Goal: Transaction & Acquisition: Purchase product/service

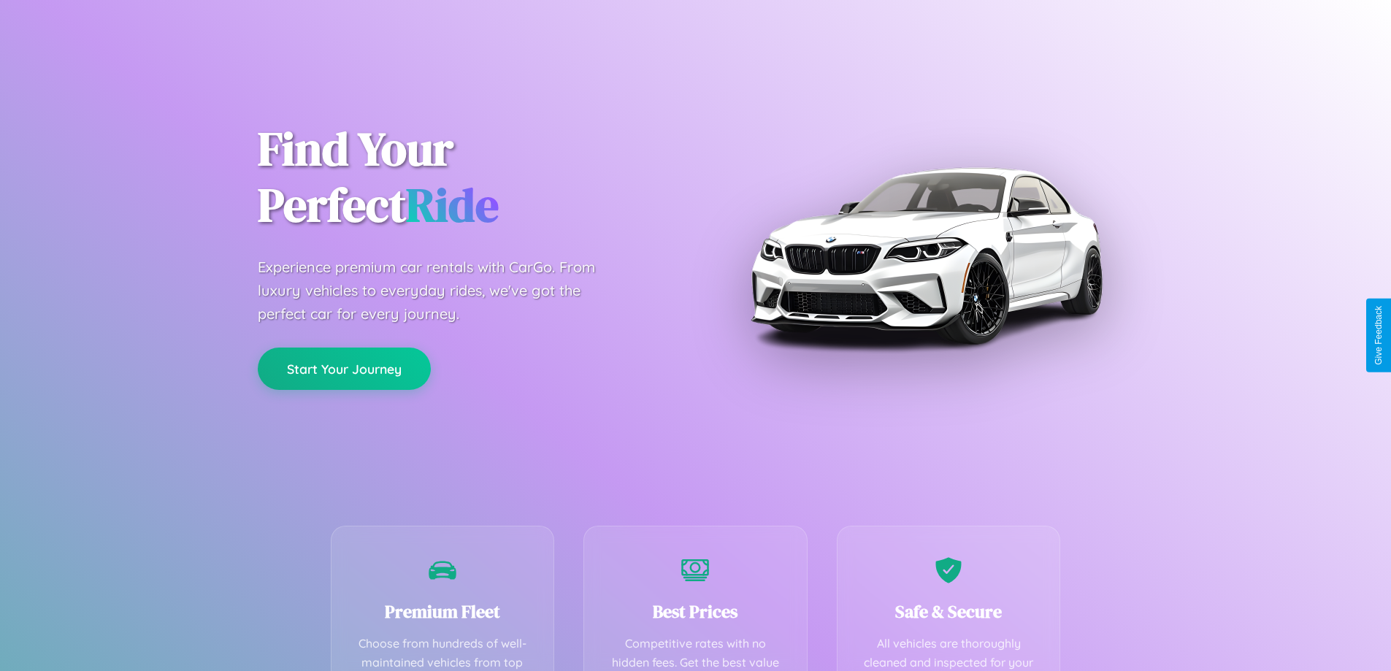
scroll to position [426, 0]
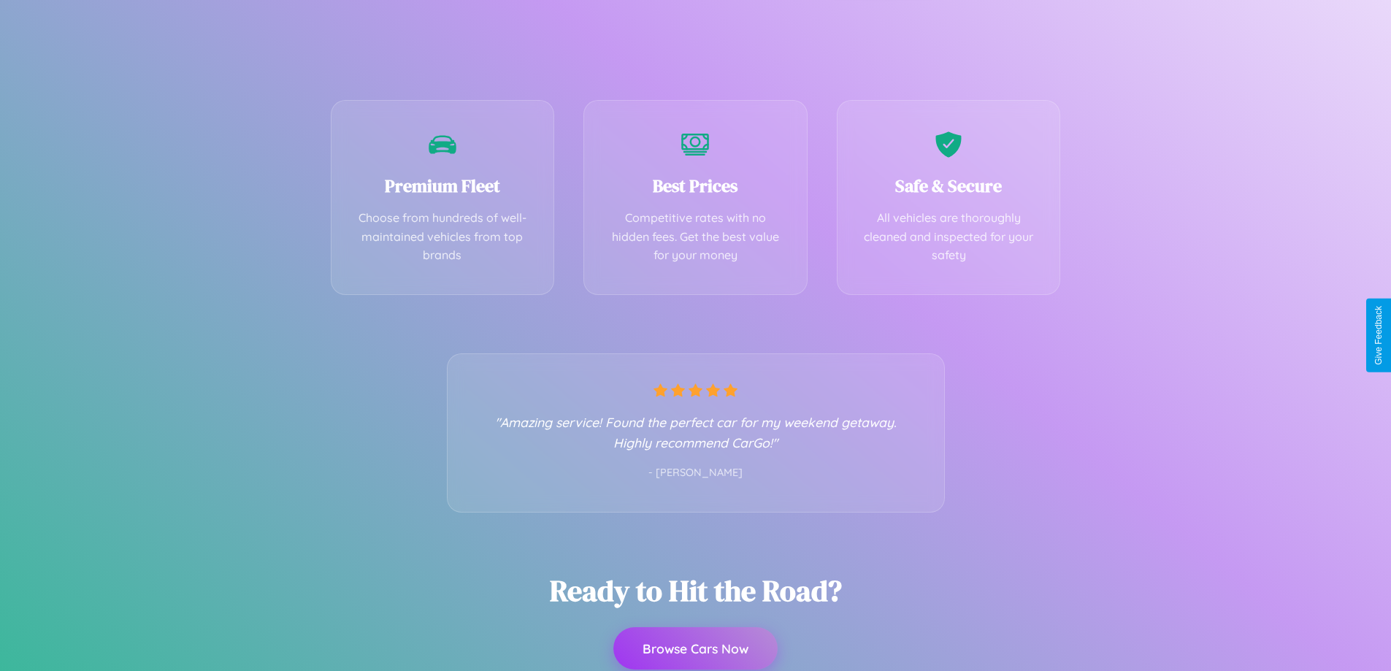
click at [695, 648] on button "Browse Cars Now" at bounding box center [695, 648] width 164 height 42
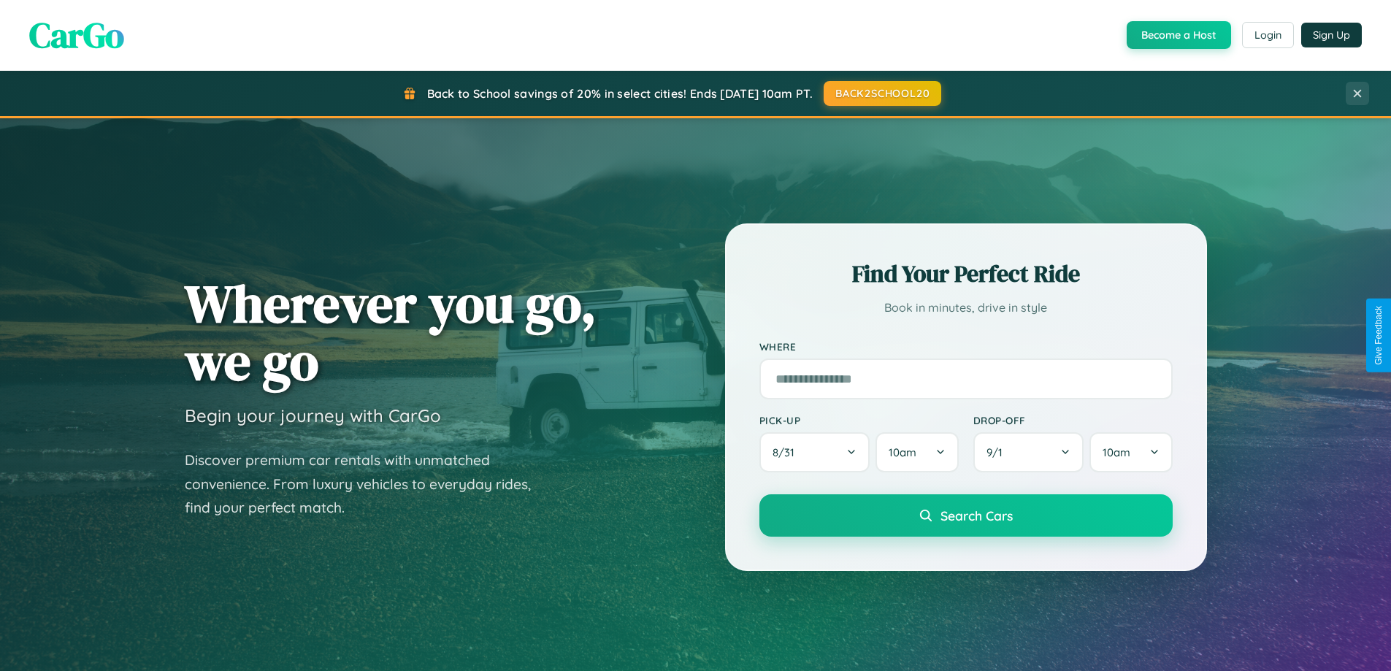
scroll to position [43, 0]
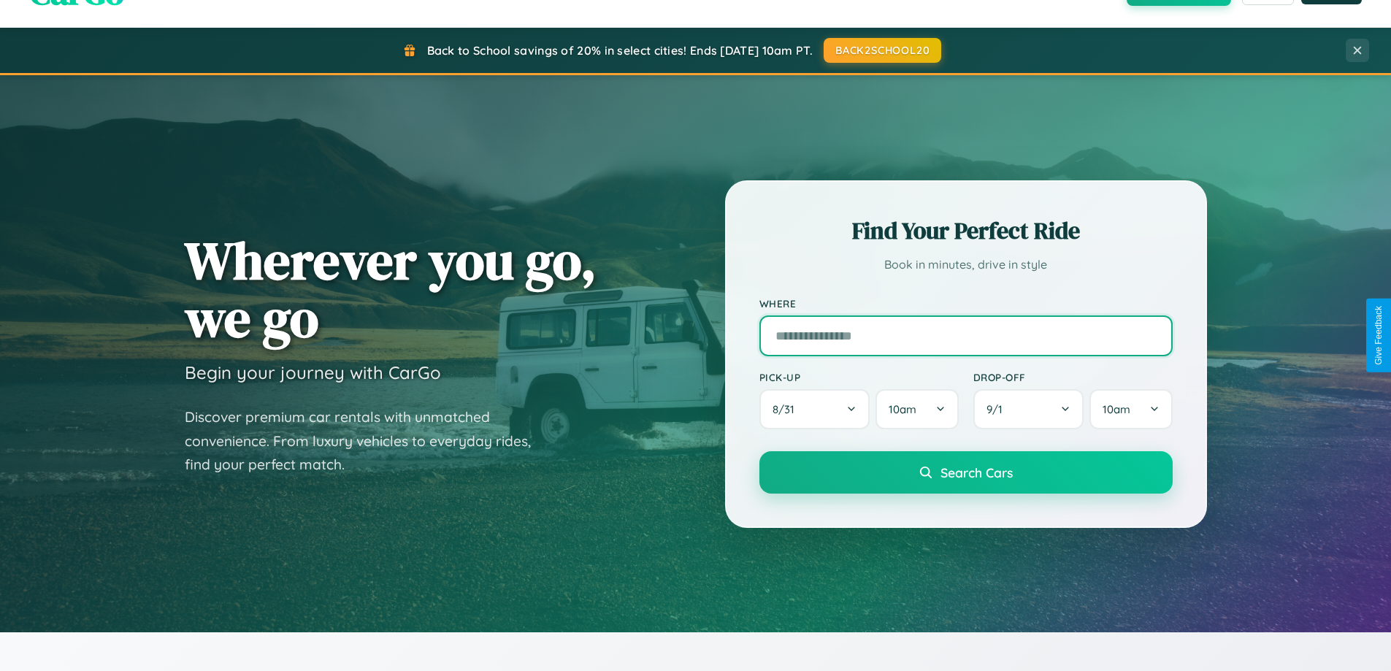
click at [965, 335] on input "text" at bounding box center [965, 335] width 413 height 41
type input "**********"
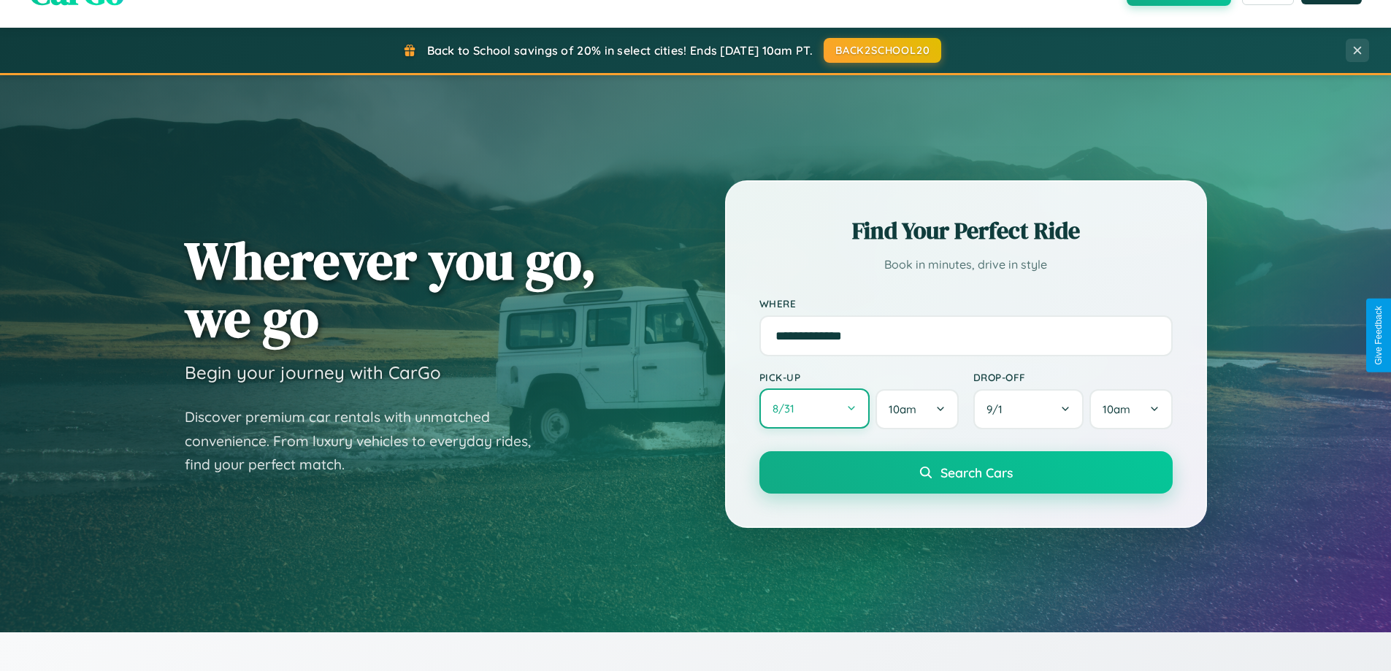
click at [814, 409] on button "8 / 31" at bounding box center [814, 409] width 111 height 40
select select "*"
select select "****"
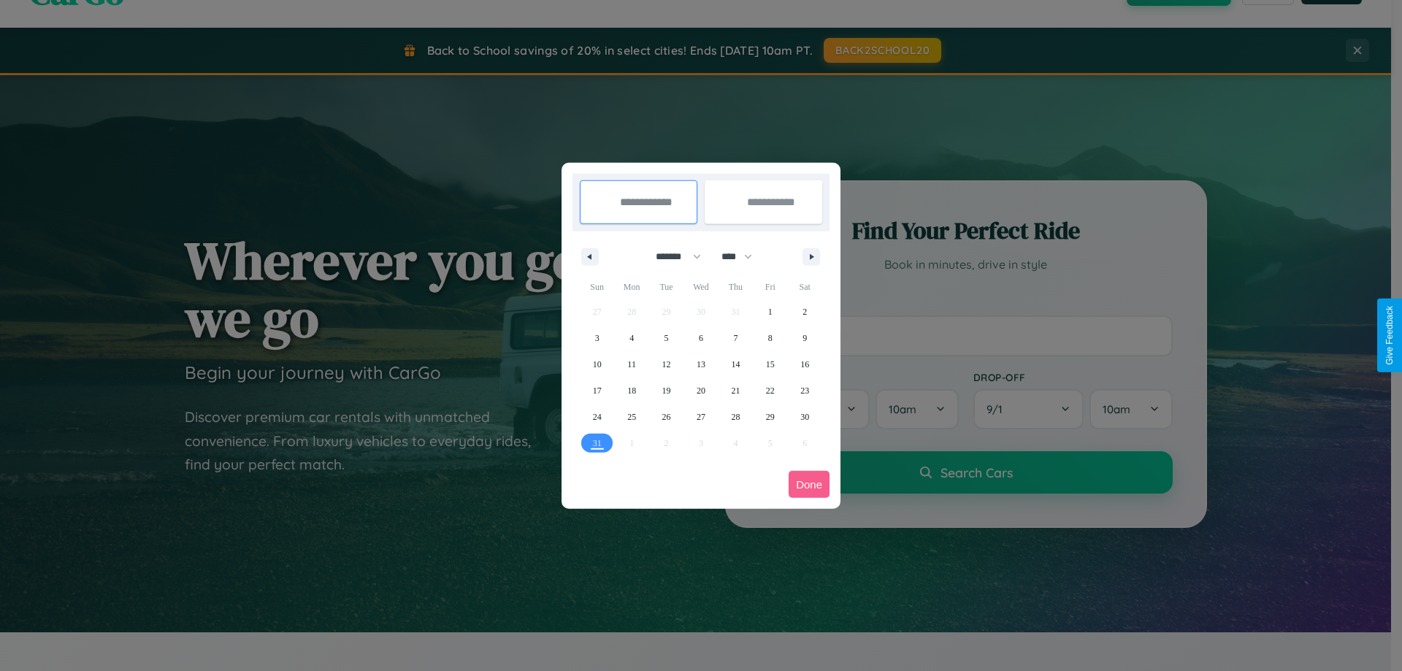
drag, startPoint x: 672, startPoint y: 256, endPoint x: 701, endPoint y: 293, distance: 46.8
click at [672, 256] on select "******* ******** ***** ***** *** **** **** ****** ********* ******* ******** **…" at bounding box center [676, 257] width 62 height 24
select select "*"
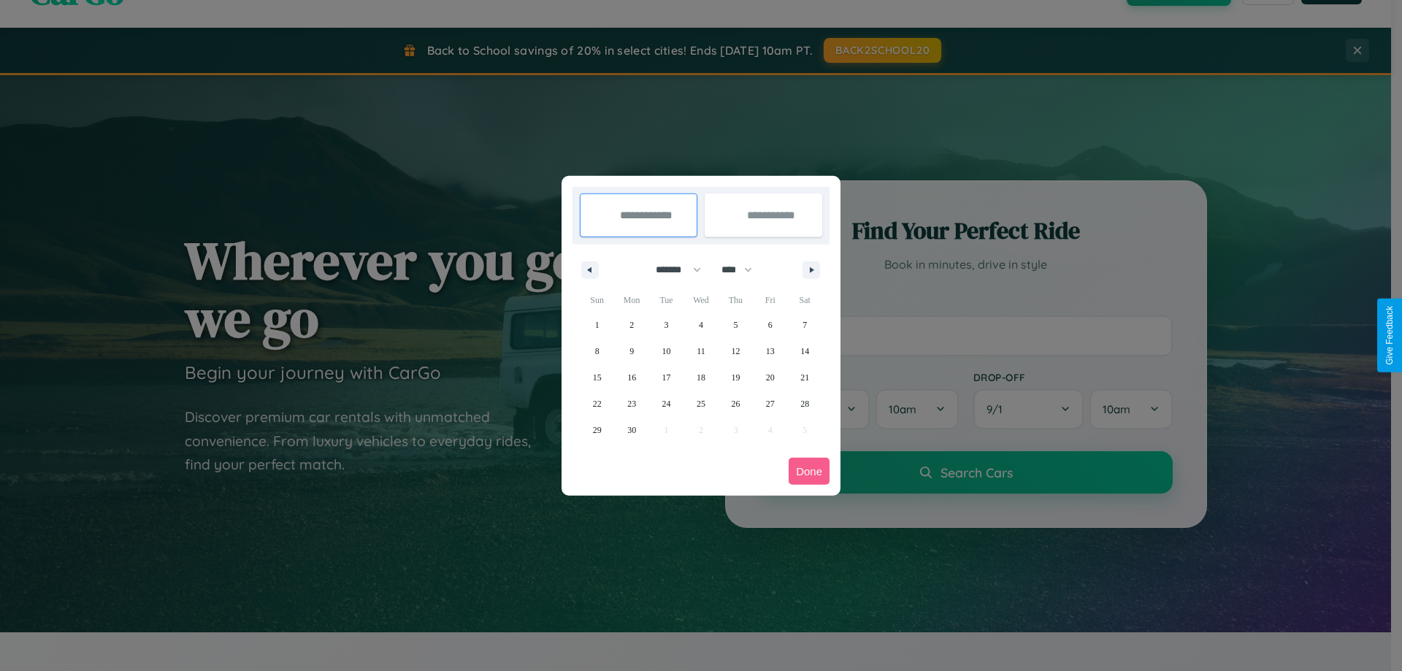
click at [743, 269] on select "**** **** **** **** **** **** **** **** **** **** **** **** **** **** **** ****…" at bounding box center [736, 270] width 44 height 24
select select "****"
click at [632, 429] on span "29" at bounding box center [631, 430] width 9 height 26
type input "**********"
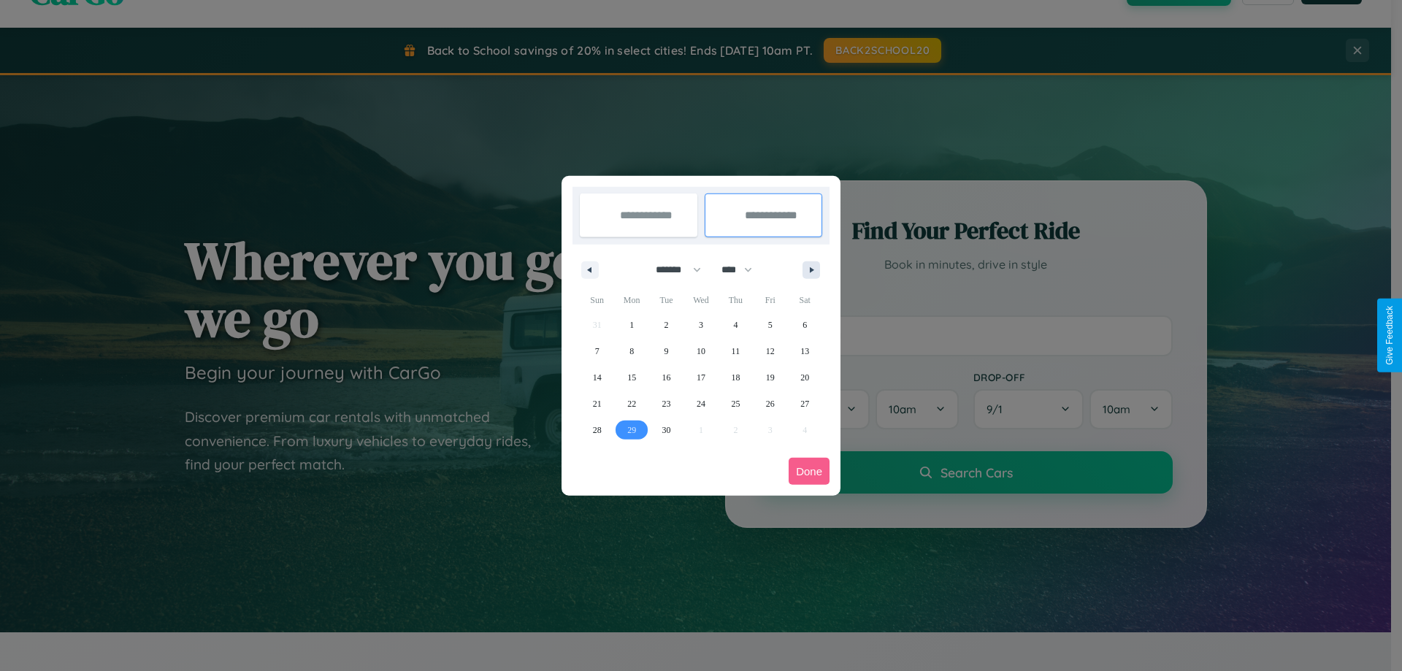
click at [811, 269] on icon "button" at bounding box center [814, 270] width 7 height 6
select select "*"
click at [700, 351] on span "8" at bounding box center [701, 351] width 4 height 26
type input "**********"
select select "*"
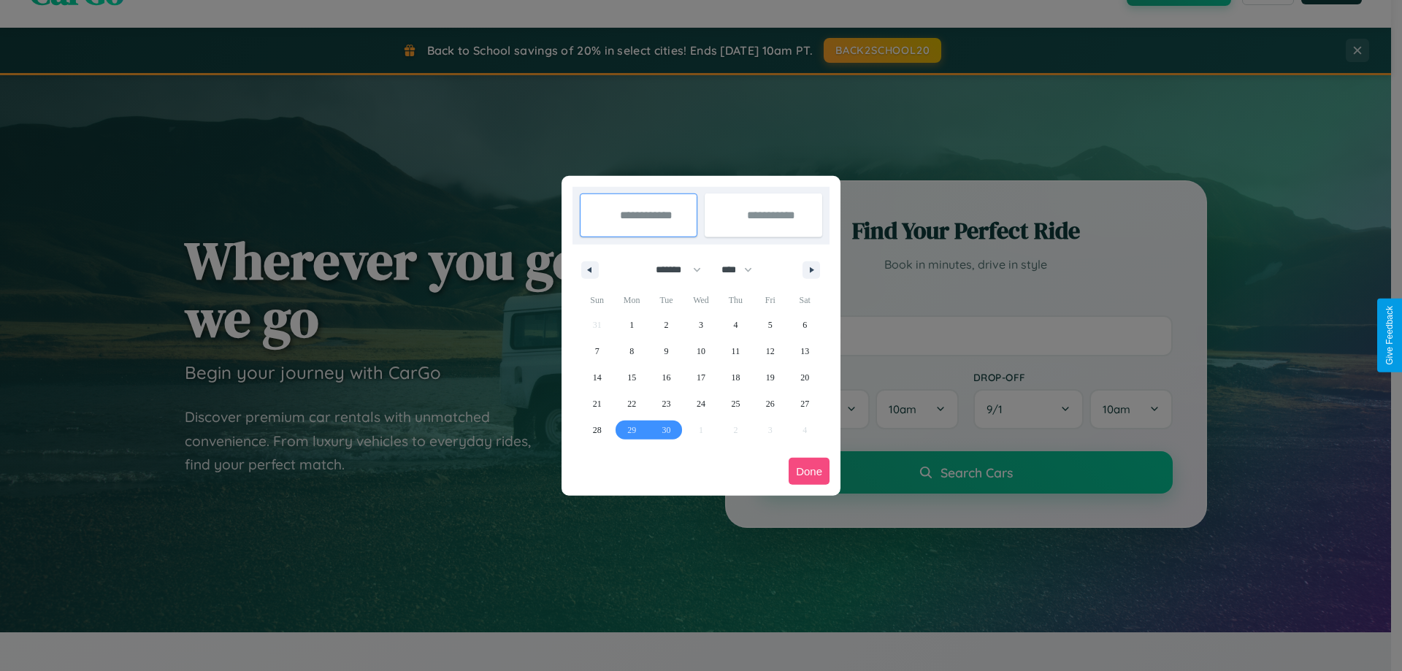
click at [809, 471] on button "Done" at bounding box center [809, 471] width 41 height 27
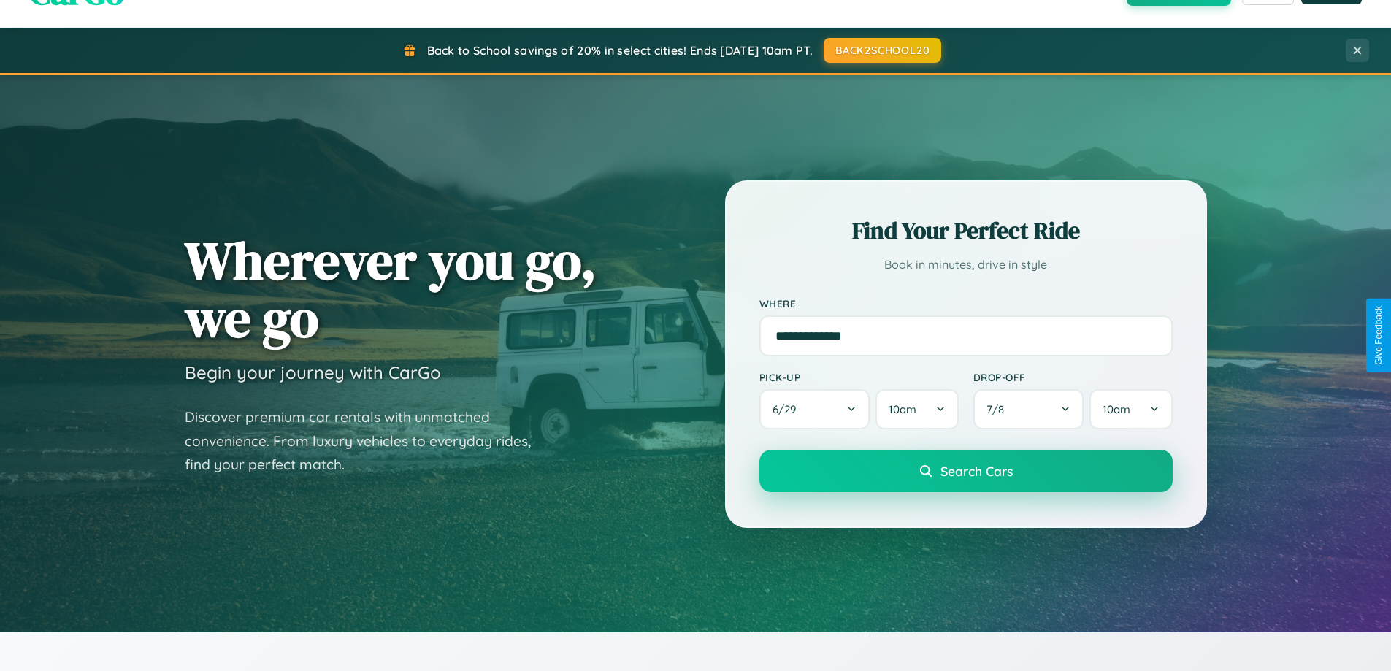
click at [965, 471] on span "Search Cars" at bounding box center [977, 471] width 72 height 16
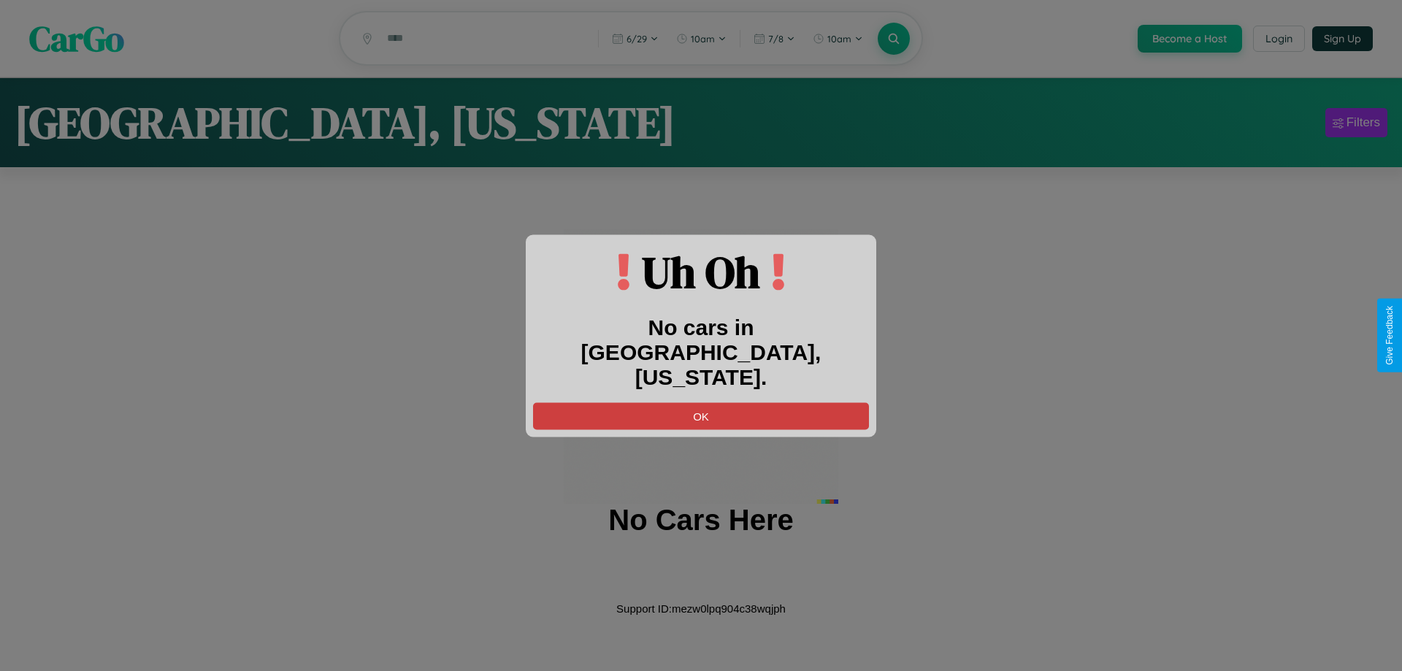
click at [701, 402] on button "OK" at bounding box center [701, 415] width 336 height 27
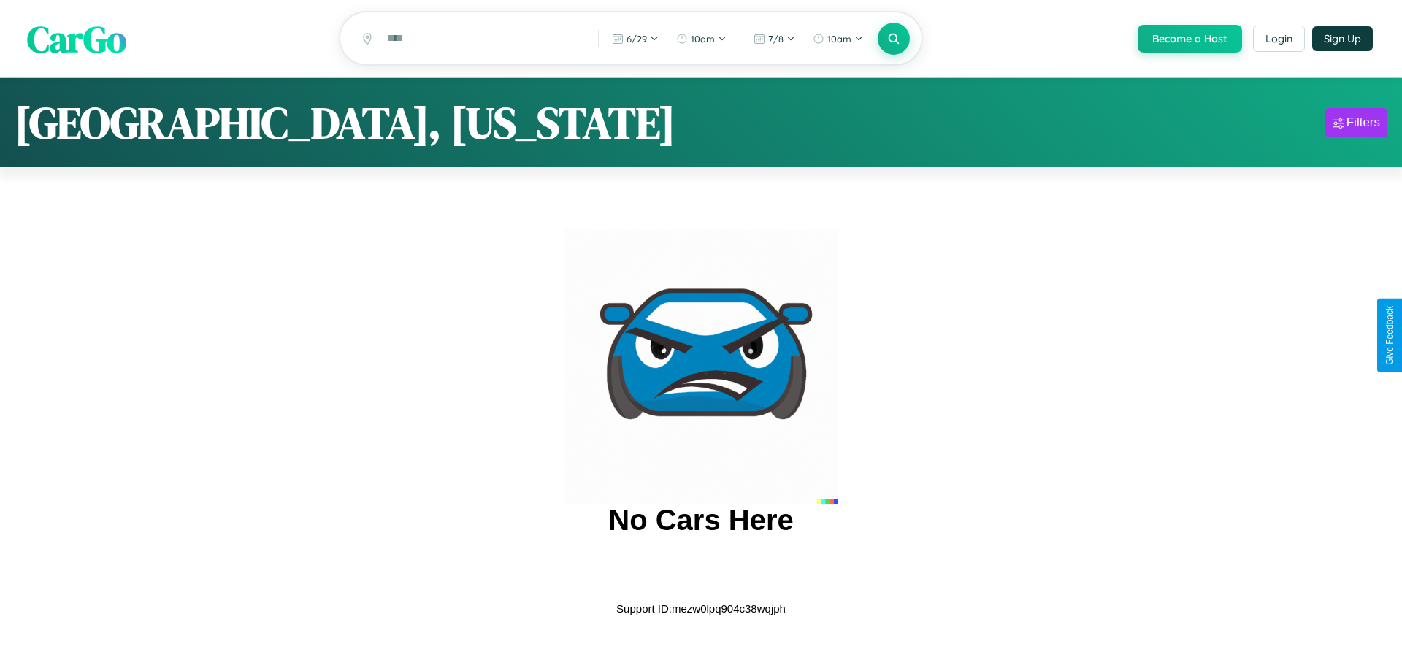
click at [77, 39] on span "CarGo" at bounding box center [76, 38] width 99 height 50
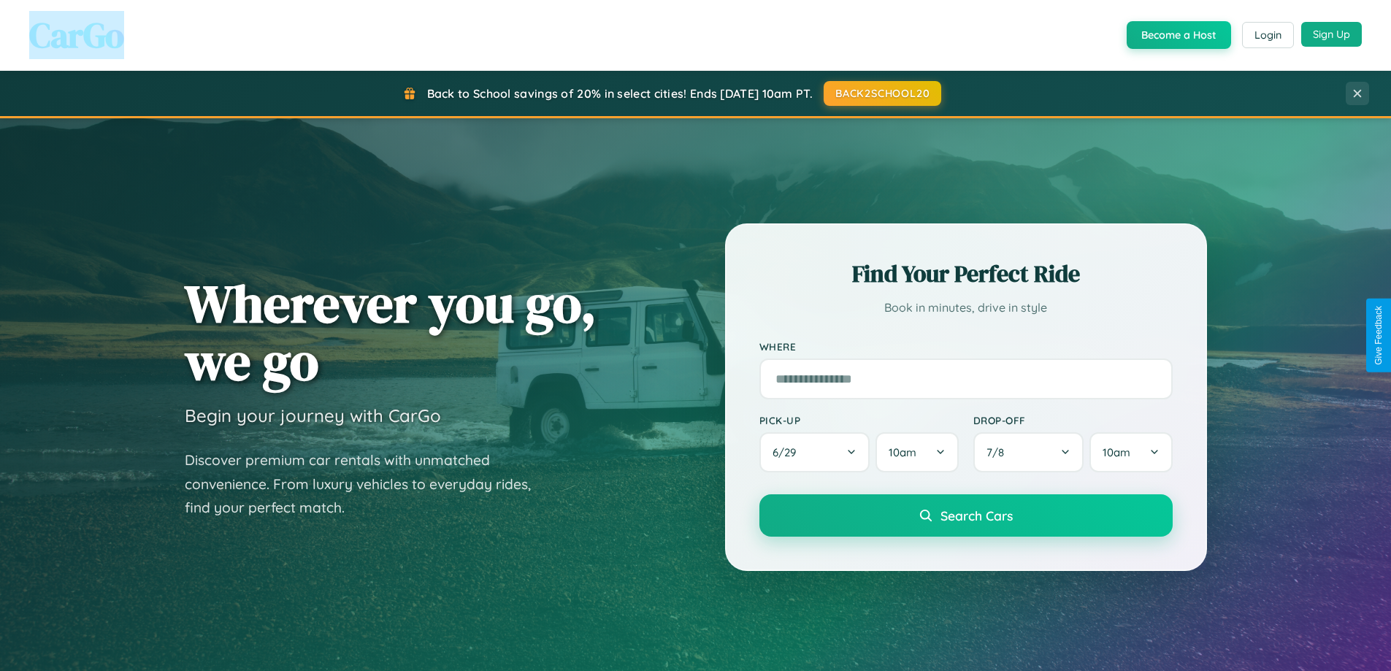
click at [1331, 34] on button "Sign Up" at bounding box center [1331, 34] width 61 height 25
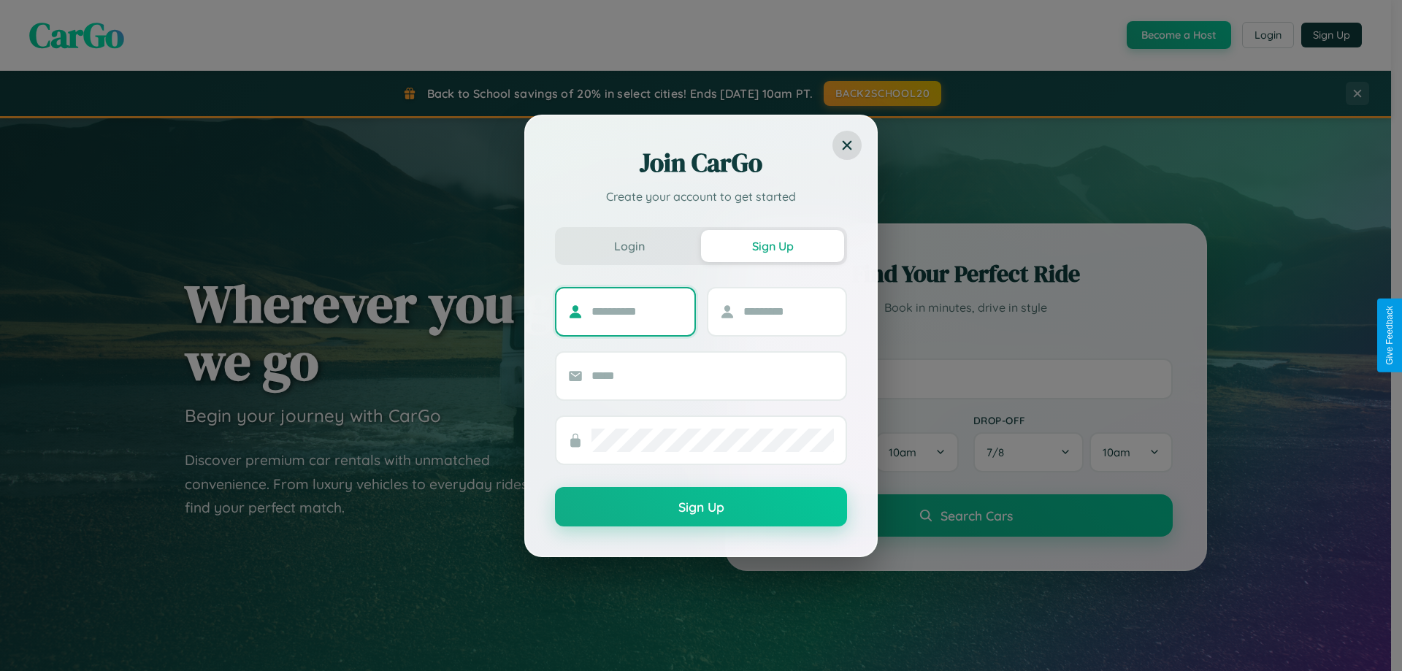
click at [637, 311] on input "text" at bounding box center [637, 311] width 91 height 23
type input "****"
click at [788, 311] on input "text" at bounding box center [788, 311] width 91 height 23
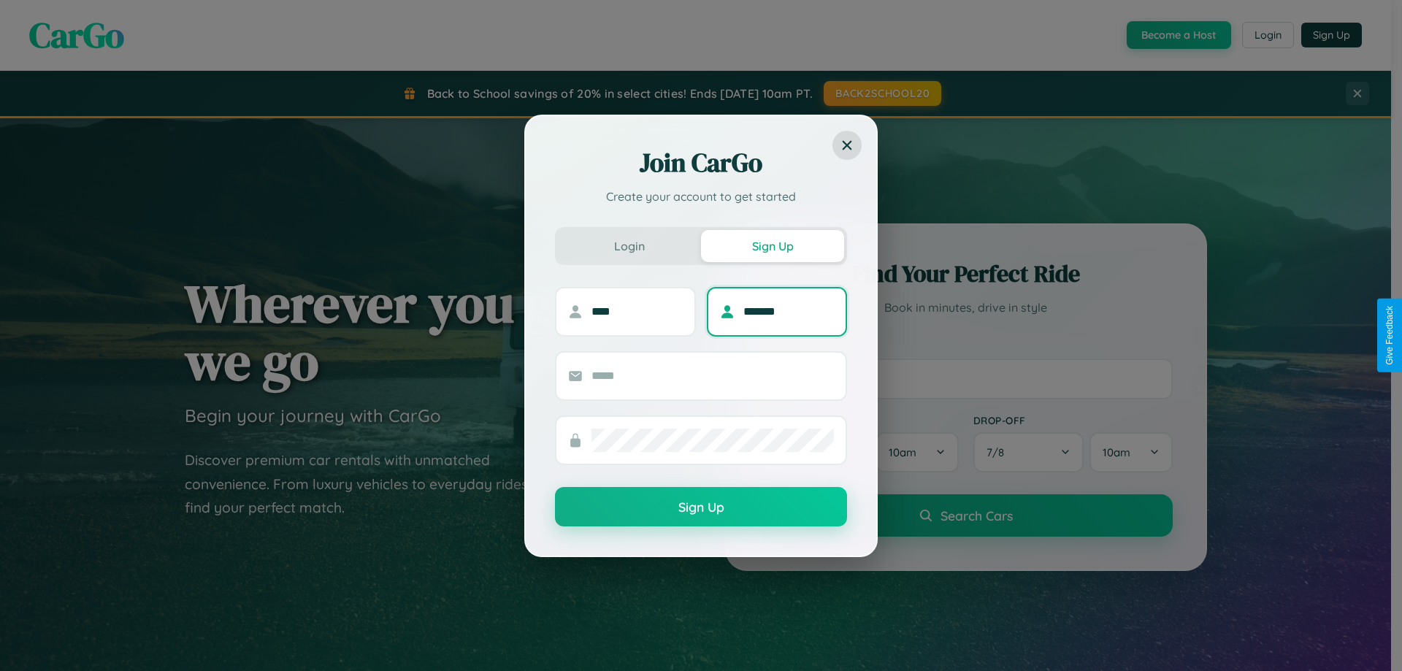
type input "*******"
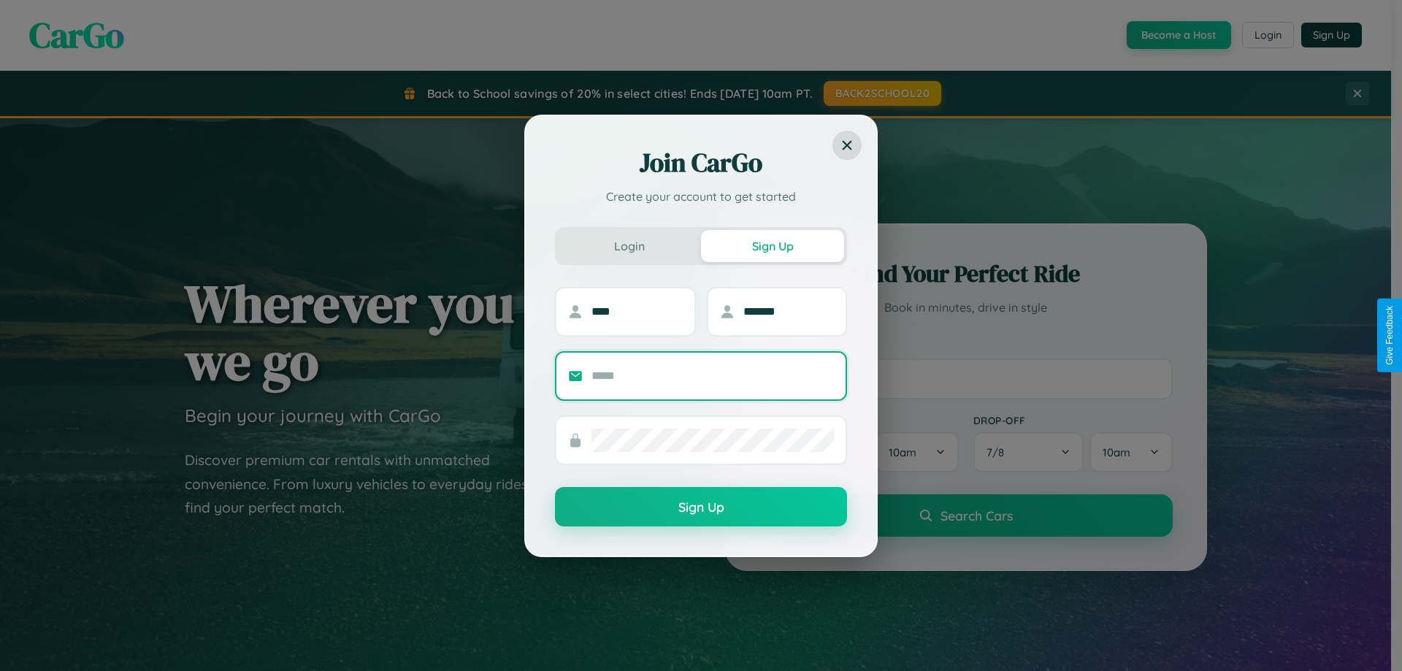
click at [713, 375] on input "text" at bounding box center [713, 375] width 242 height 23
type input "**********"
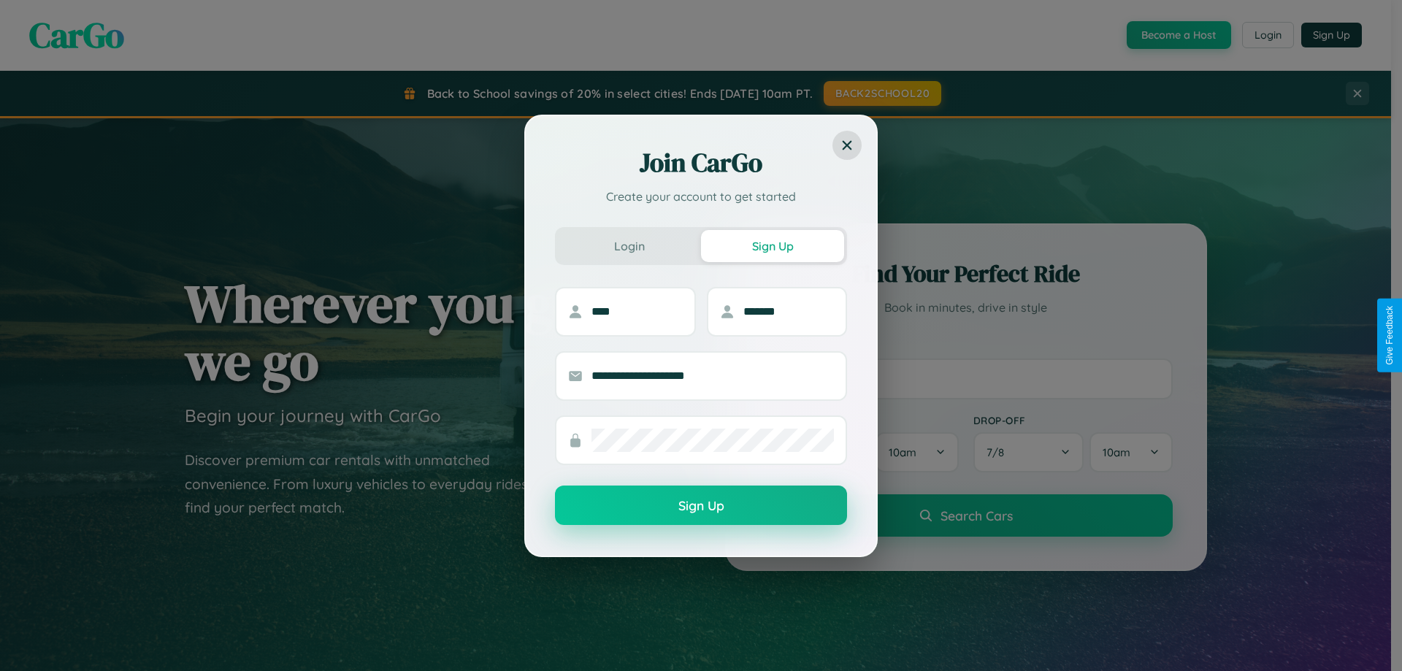
click at [701, 506] on button "Sign Up" at bounding box center [701, 505] width 292 height 39
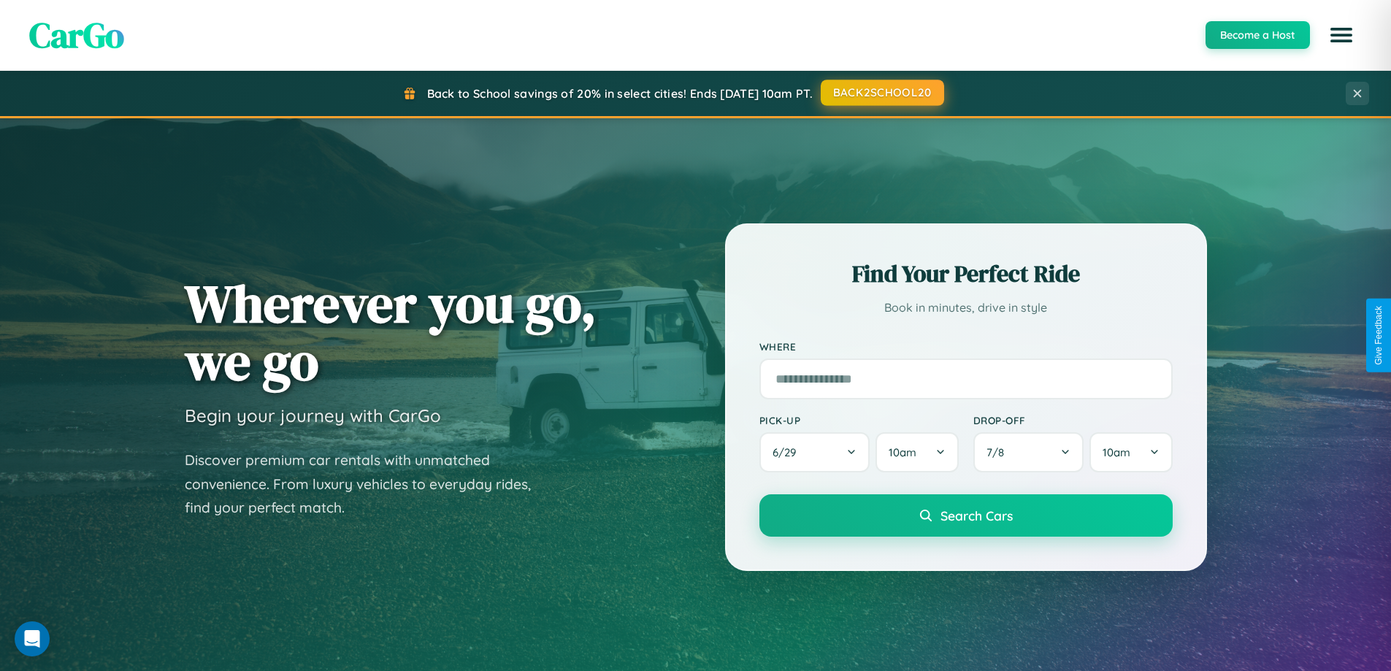
click at [881, 93] on button "BACK2SCHOOL20" at bounding box center [882, 93] width 123 height 26
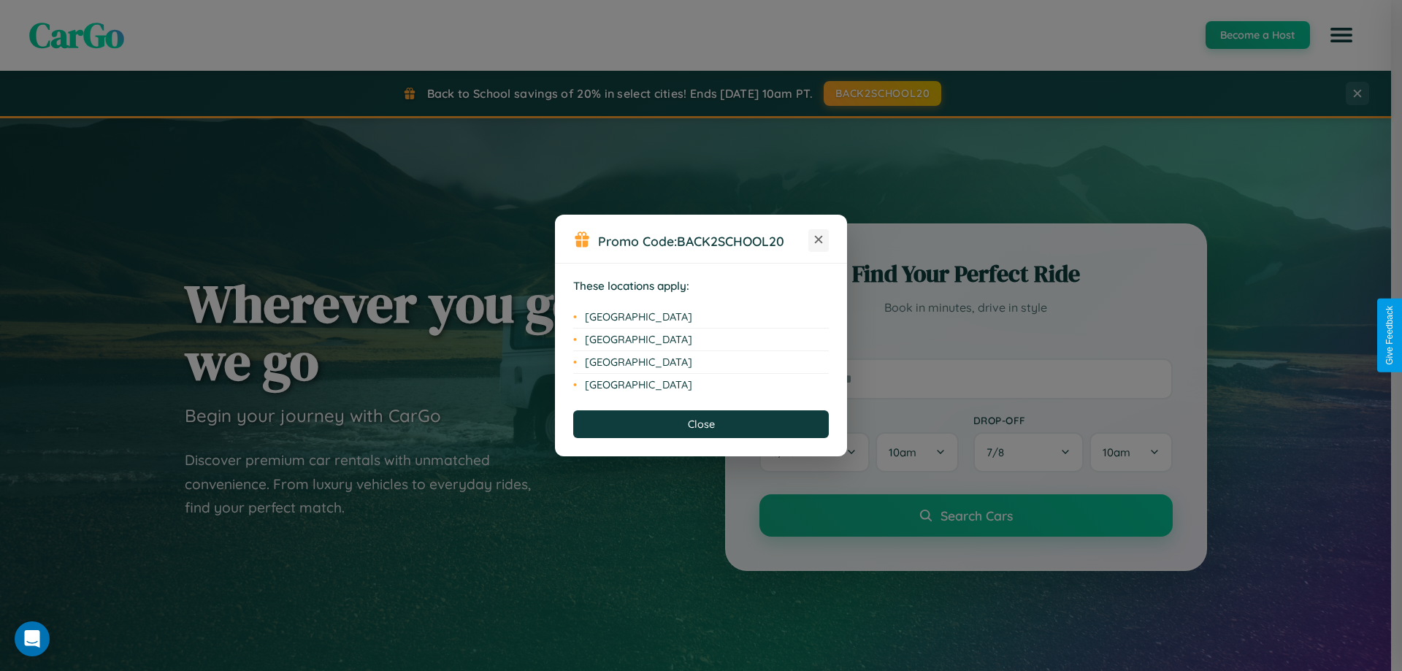
click at [819, 240] on icon at bounding box center [819, 240] width 8 height 8
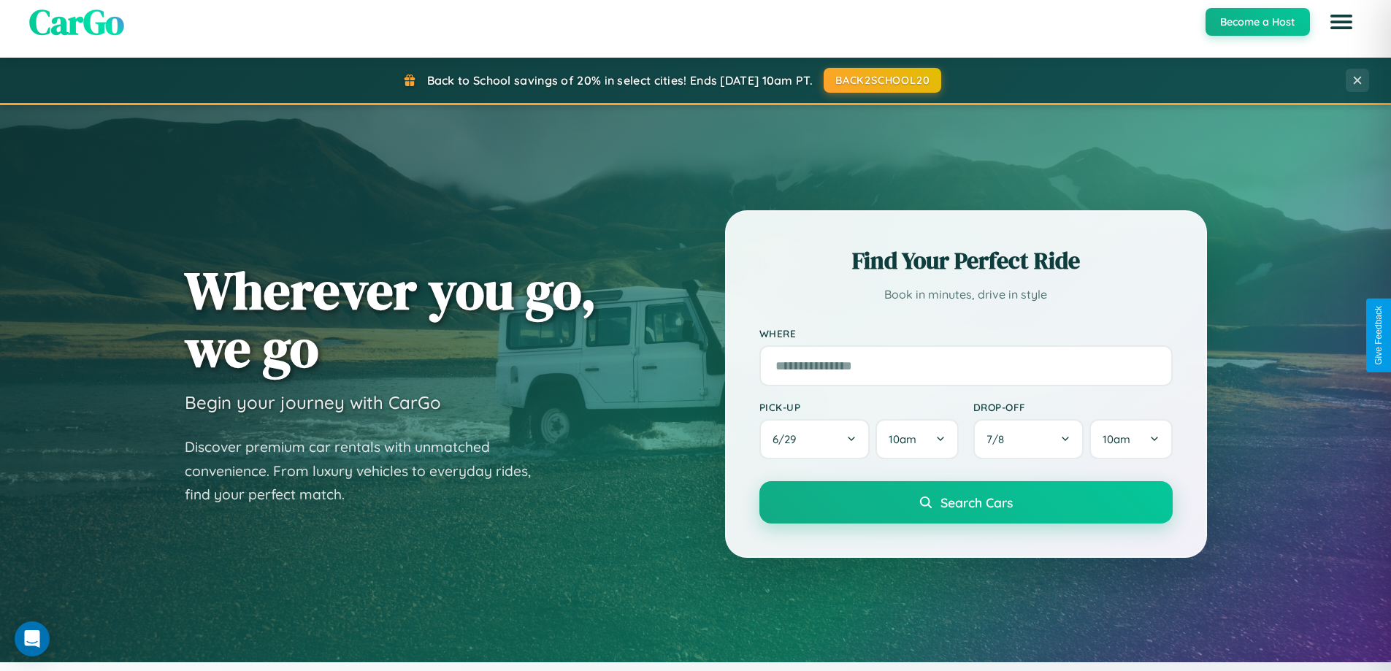
scroll to position [630, 0]
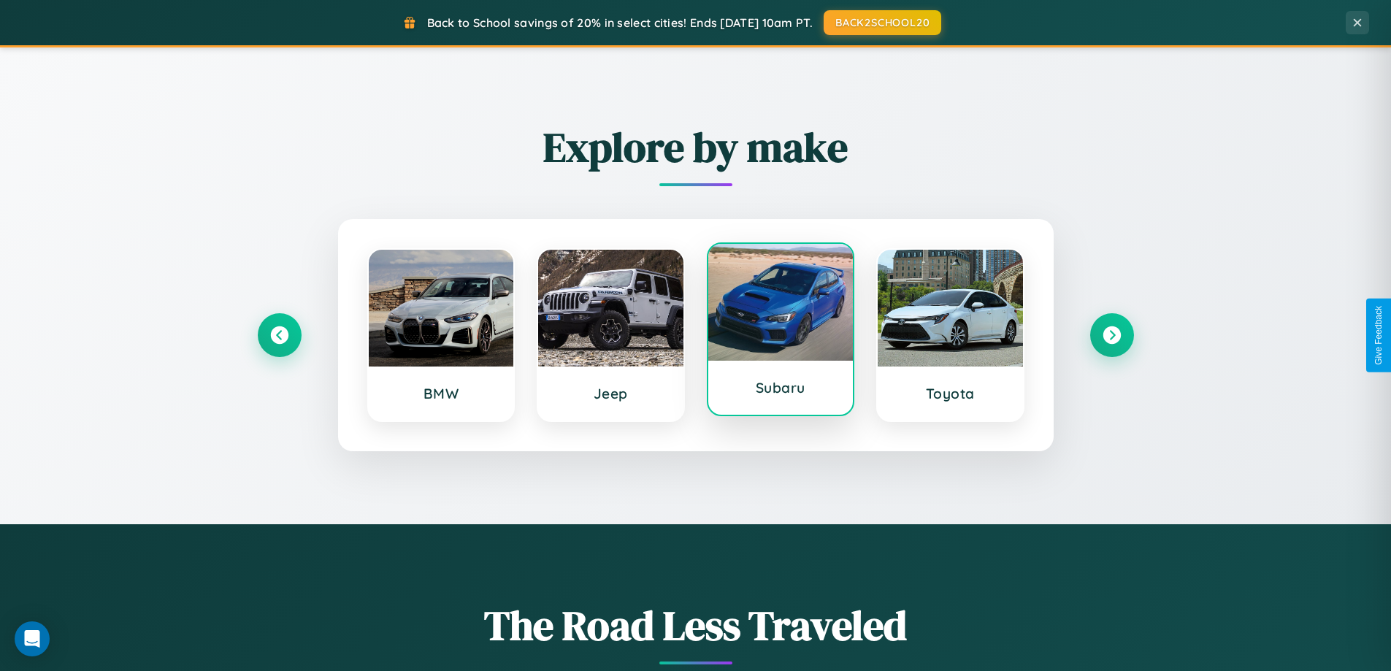
click at [780, 335] on div at bounding box center [780, 302] width 145 height 117
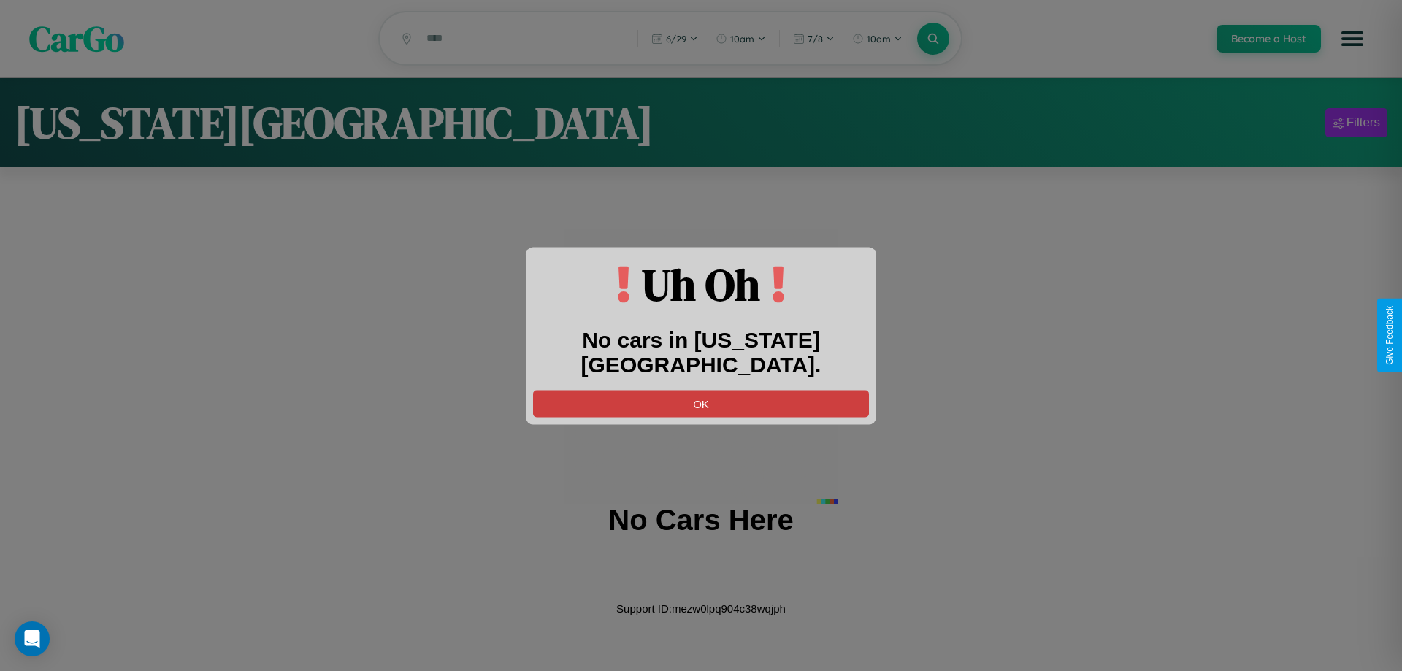
click at [701, 390] on button "OK" at bounding box center [701, 403] width 336 height 27
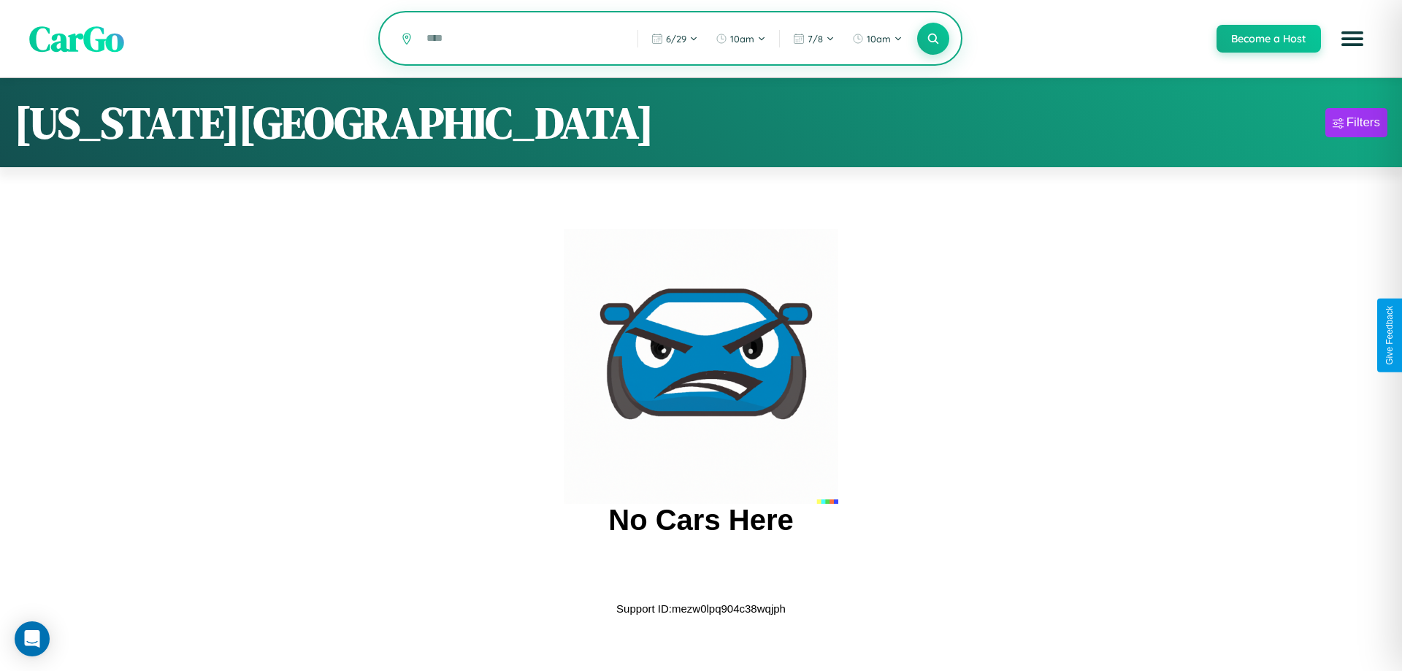
click at [521, 39] on input "text" at bounding box center [521, 39] width 204 height 26
type input "*"
click at [933, 39] on icon at bounding box center [933, 38] width 14 height 14
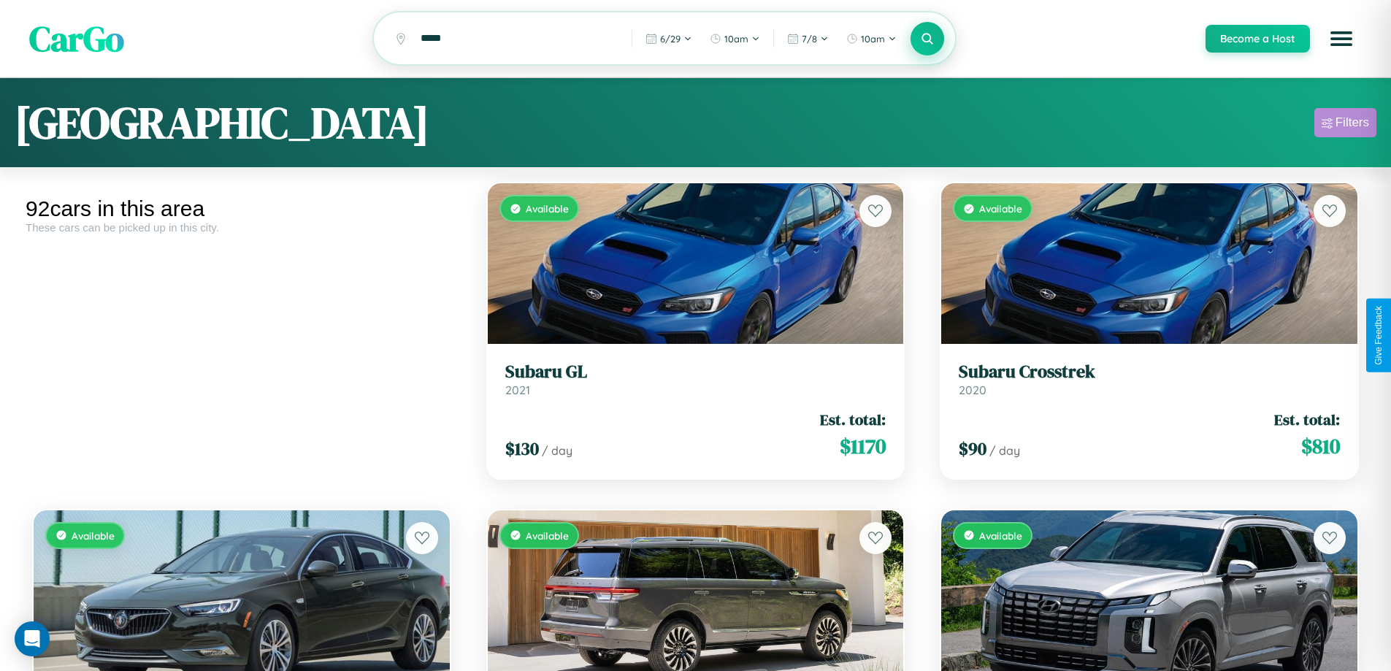
click at [1345, 125] on div "Filters" at bounding box center [1353, 122] width 34 height 15
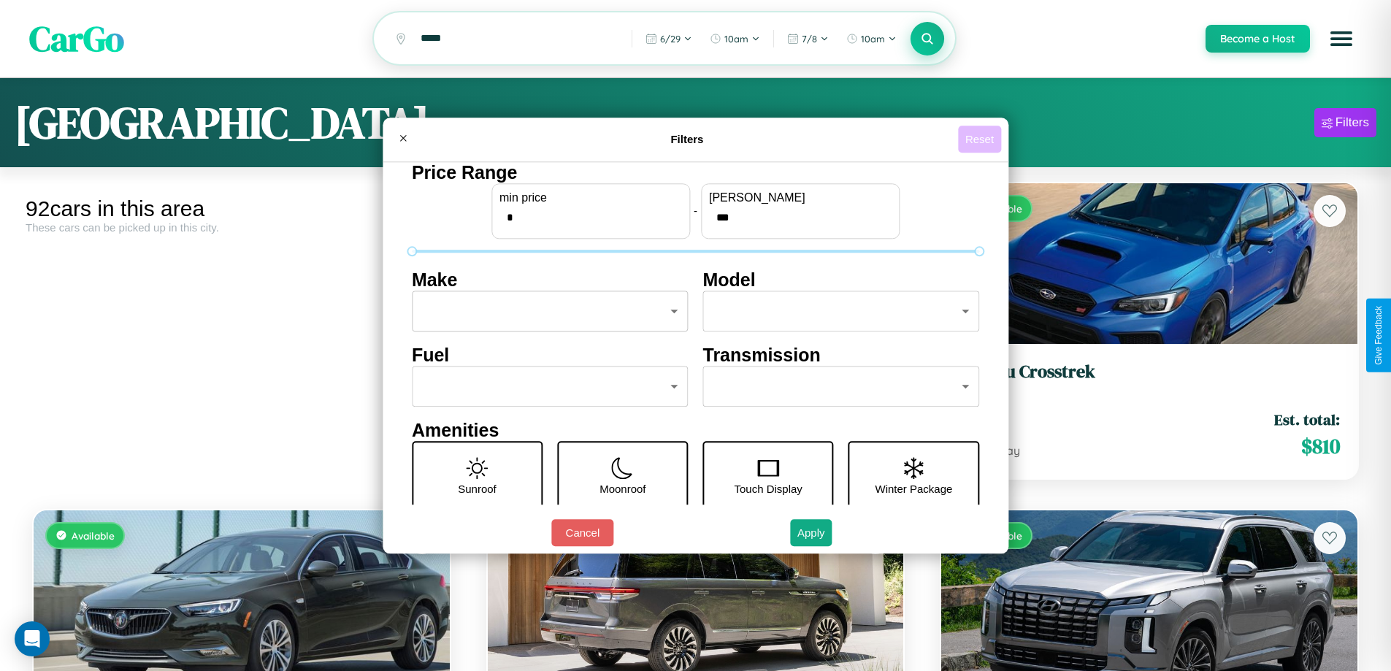
click at [982, 139] on button "Reset" at bounding box center [979, 139] width 43 height 27
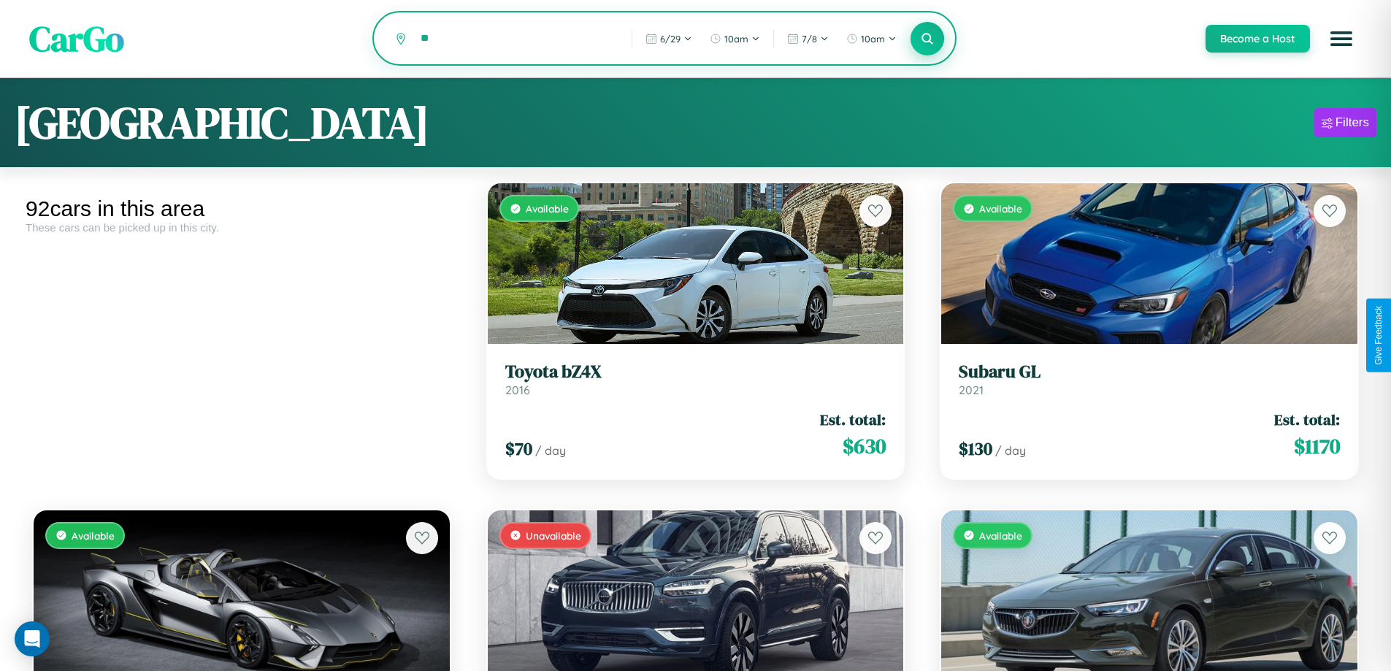
type input "*"
type input "*******"
click at [927, 39] on icon at bounding box center [928, 38] width 14 height 14
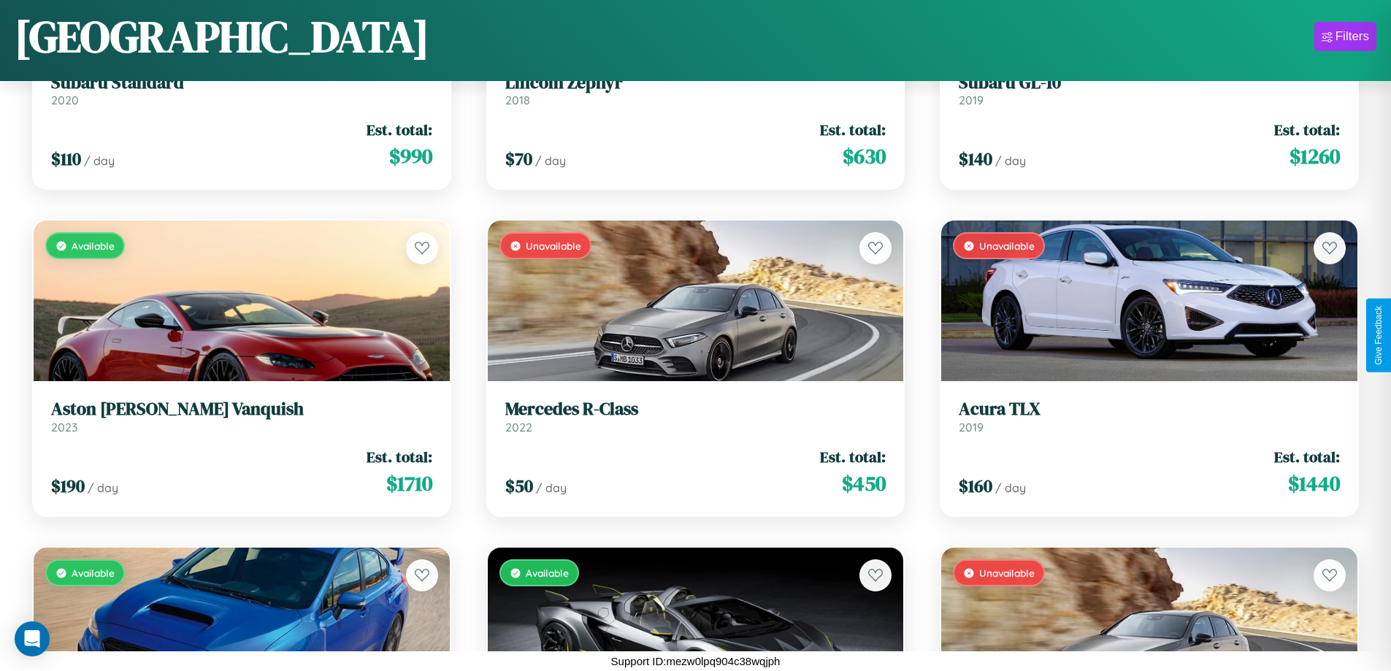
scroll to position [860, 0]
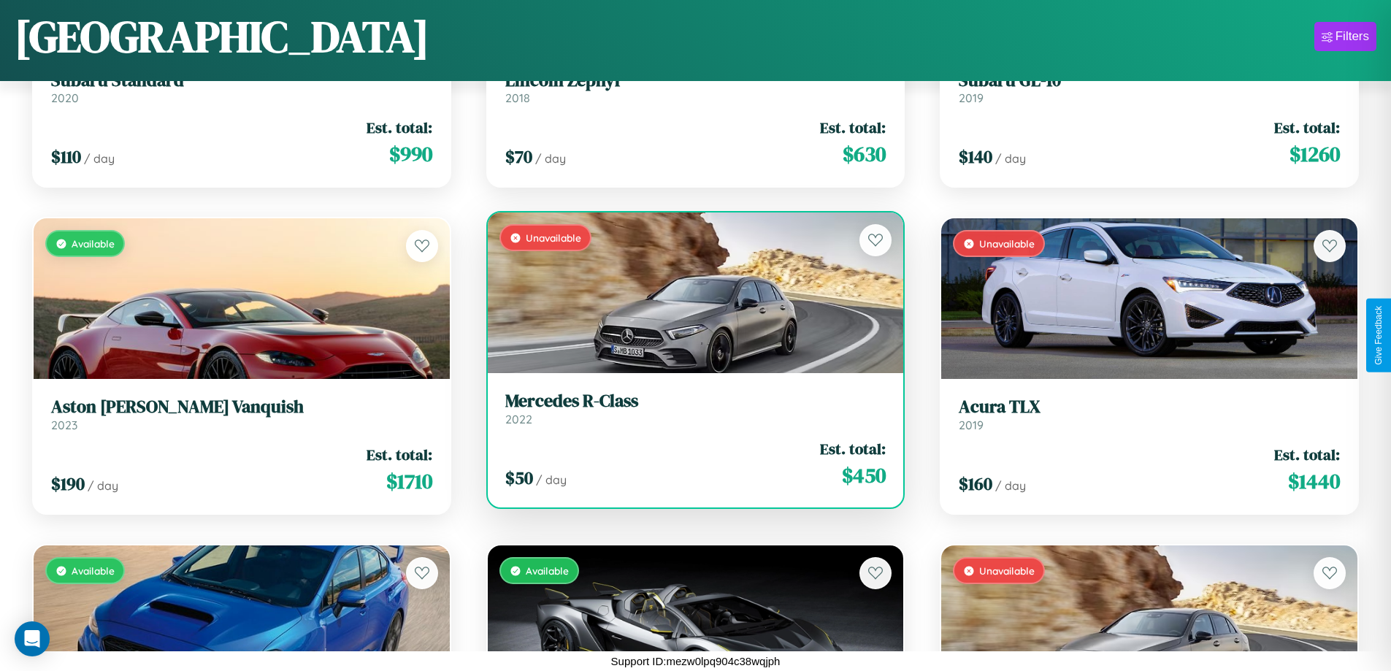
click at [689, 408] on h3 "Mercedes R-Class" at bounding box center [695, 401] width 381 height 21
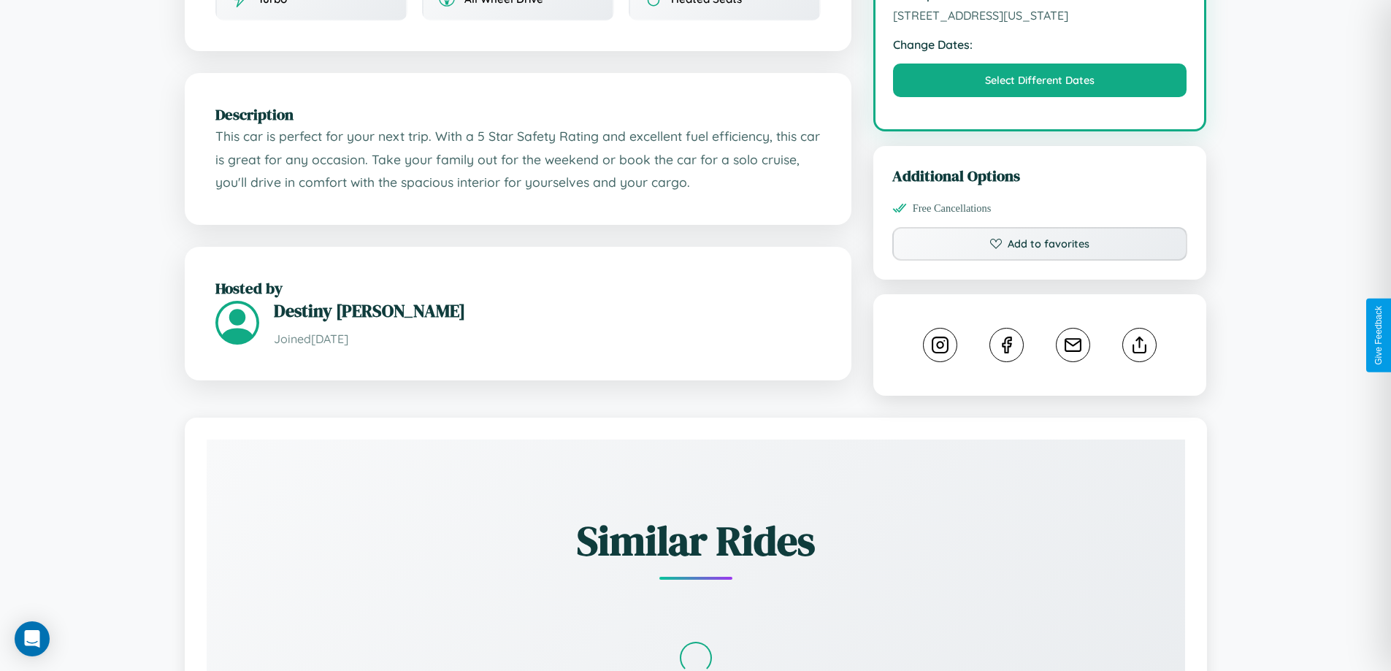
scroll to position [525, 0]
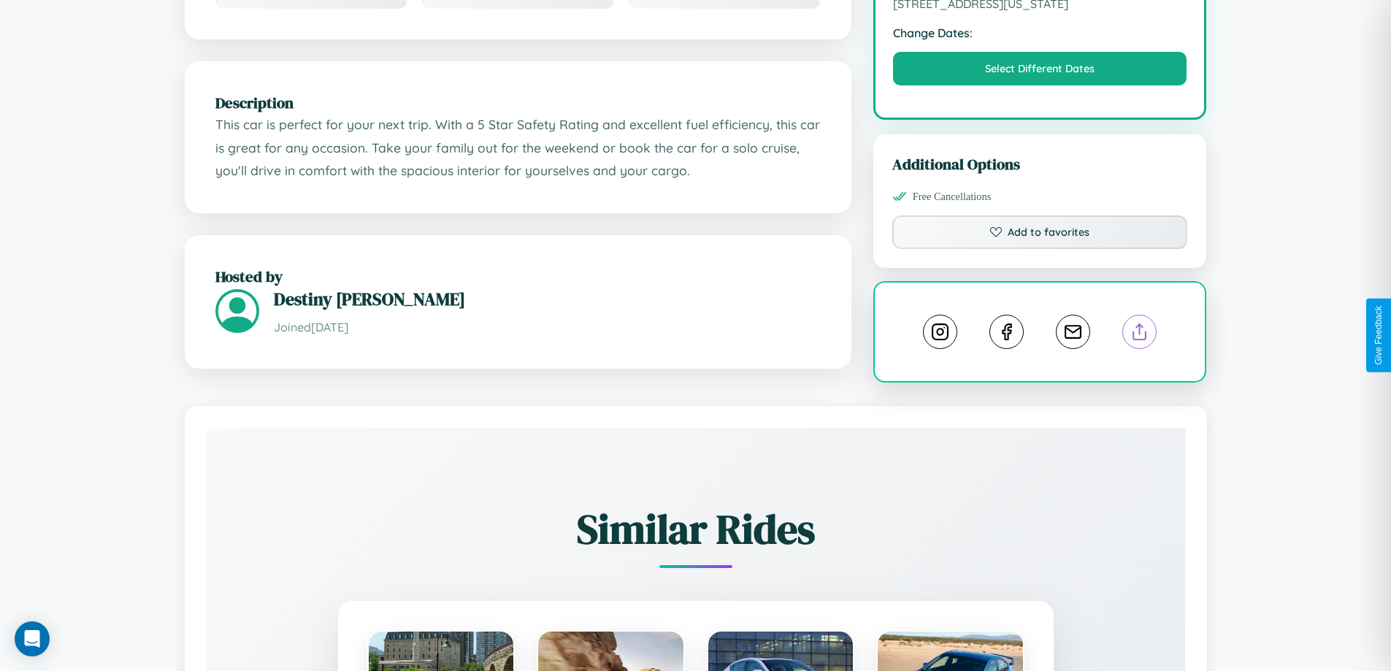
click at [1140, 334] on line at bounding box center [1140, 329] width 0 height 10
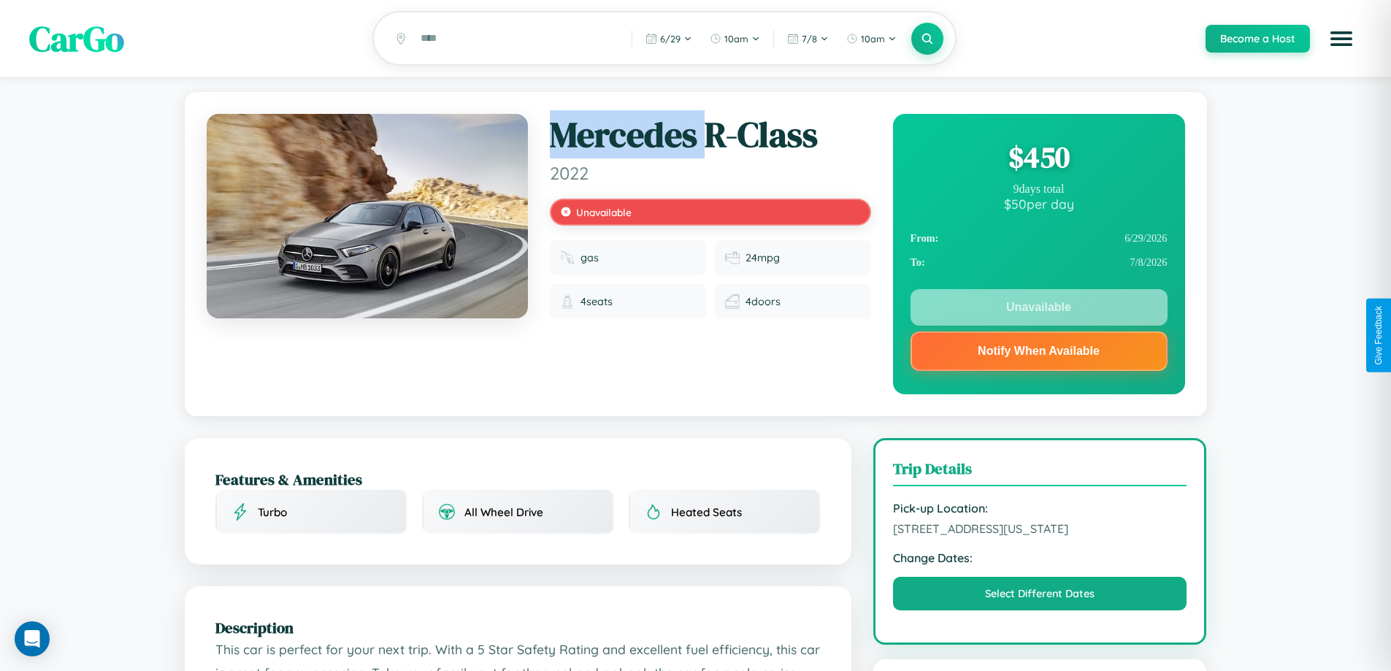
scroll to position [196, 0]
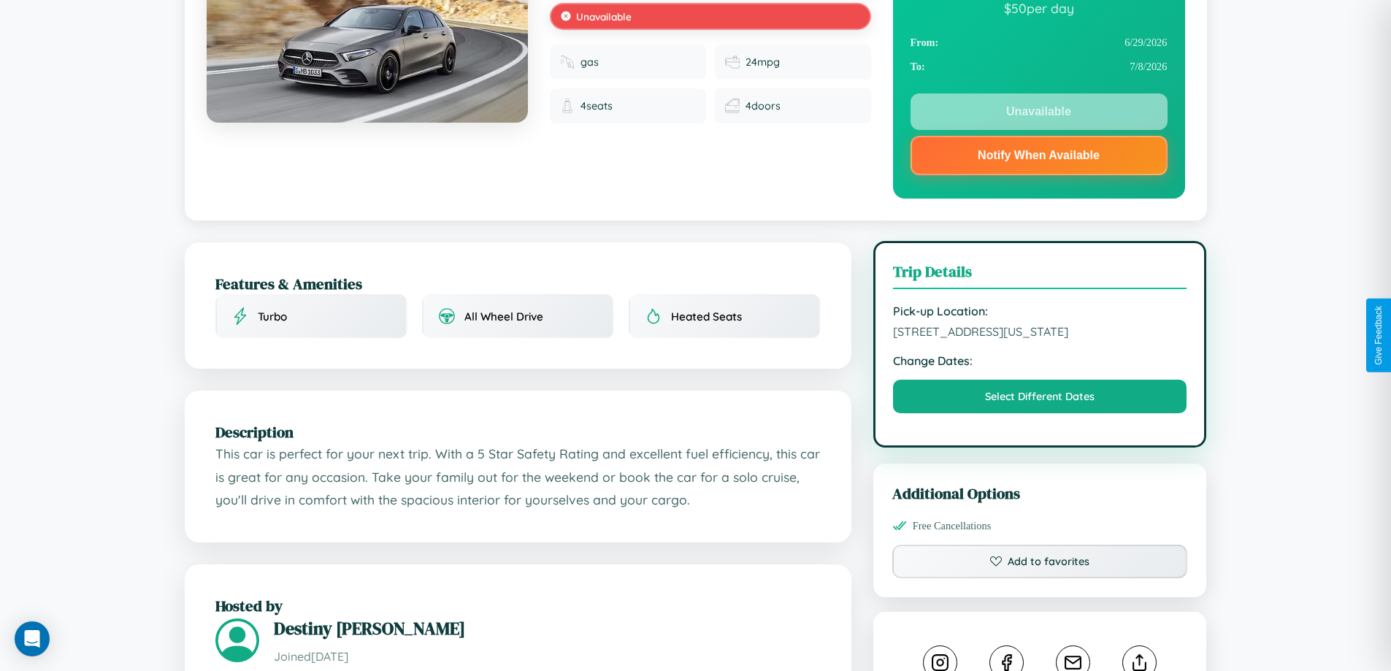
click at [1040, 334] on span "[STREET_ADDRESS][US_STATE]" at bounding box center [1040, 331] width 294 height 15
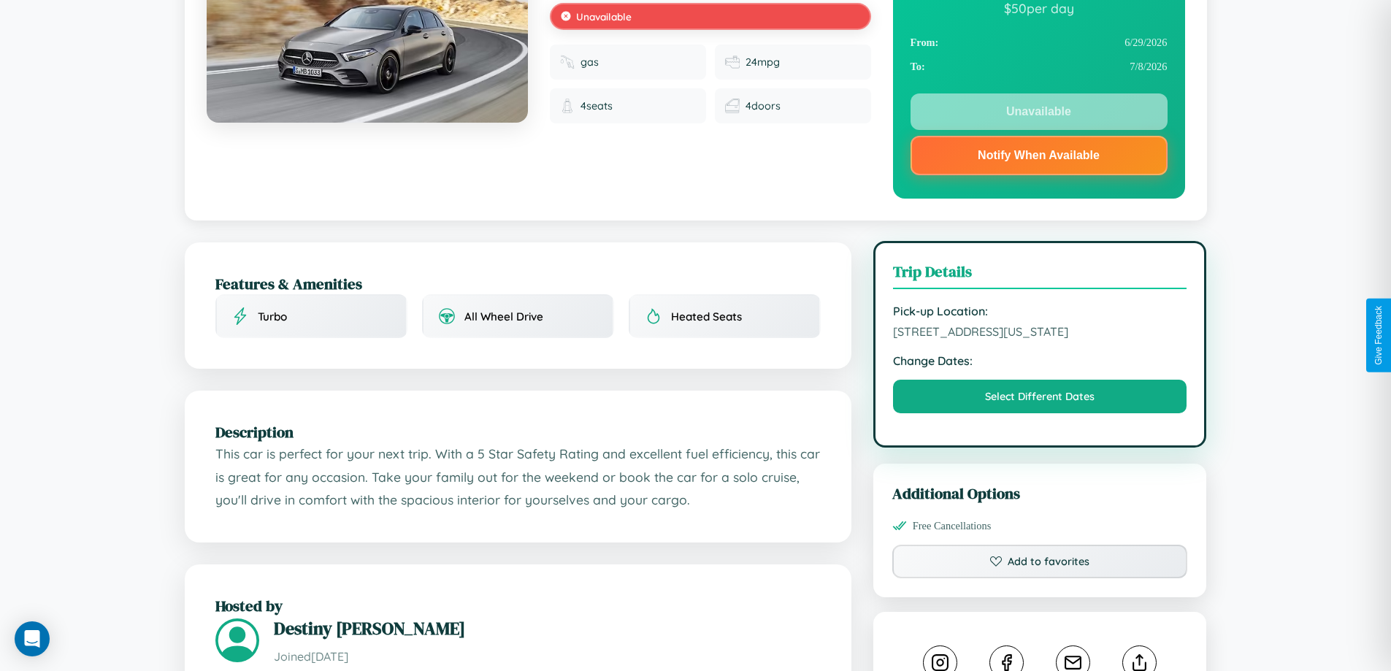
click at [1040, 334] on span "[STREET_ADDRESS][US_STATE]" at bounding box center [1040, 331] width 294 height 15
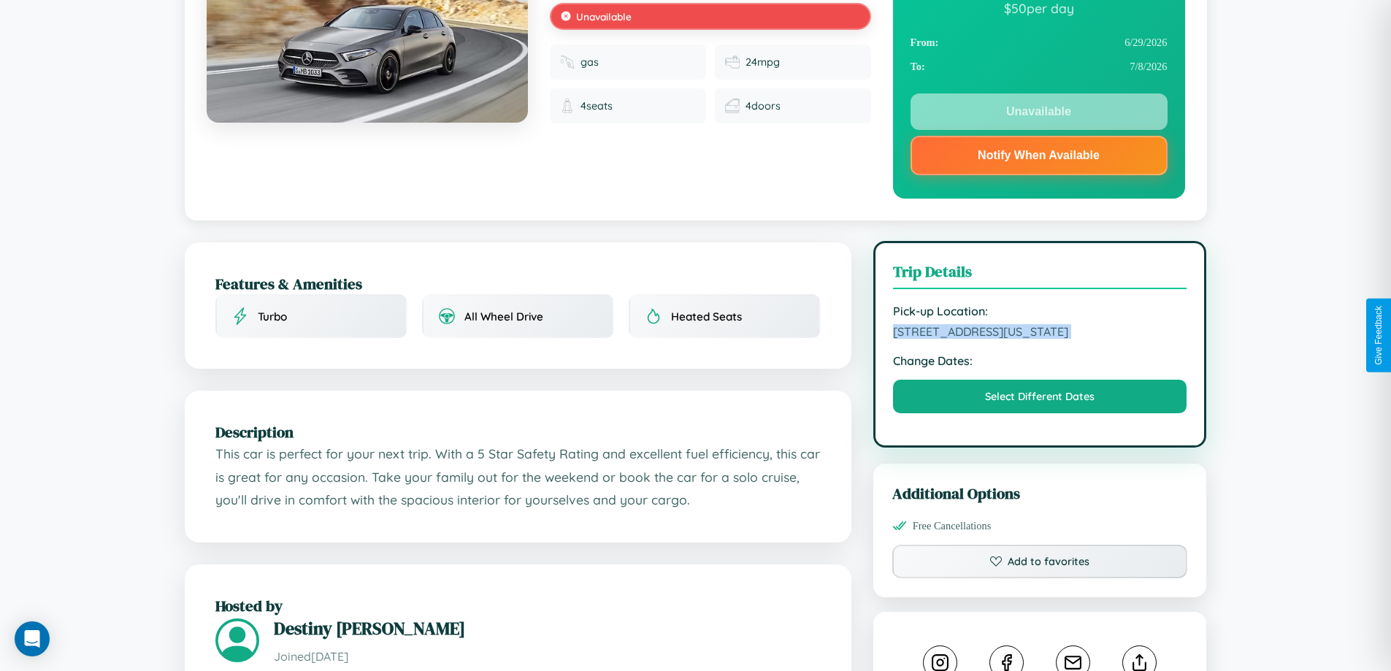
click at [1040, 334] on span "[STREET_ADDRESS][US_STATE]" at bounding box center [1040, 331] width 294 height 15
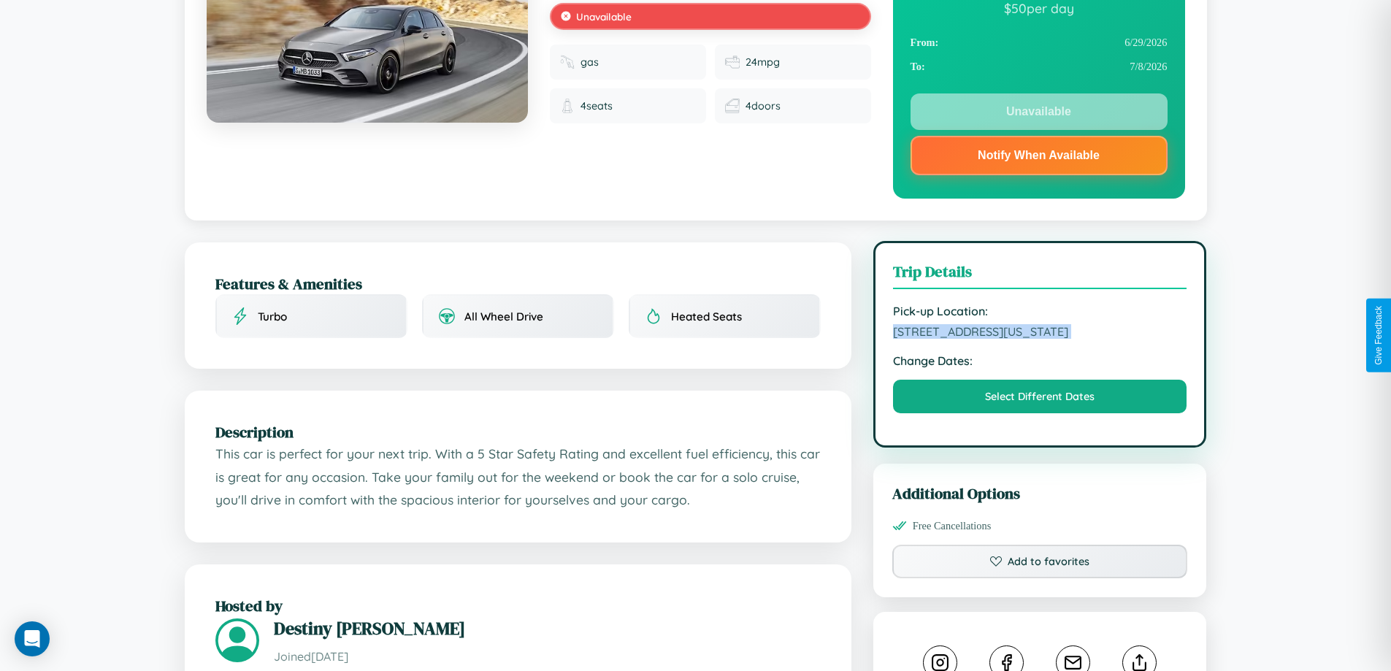
click at [1040, 334] on span "[STREET_ADDRESS][US_STATE]" at bounding box center [1040, 331] width 294 height 15
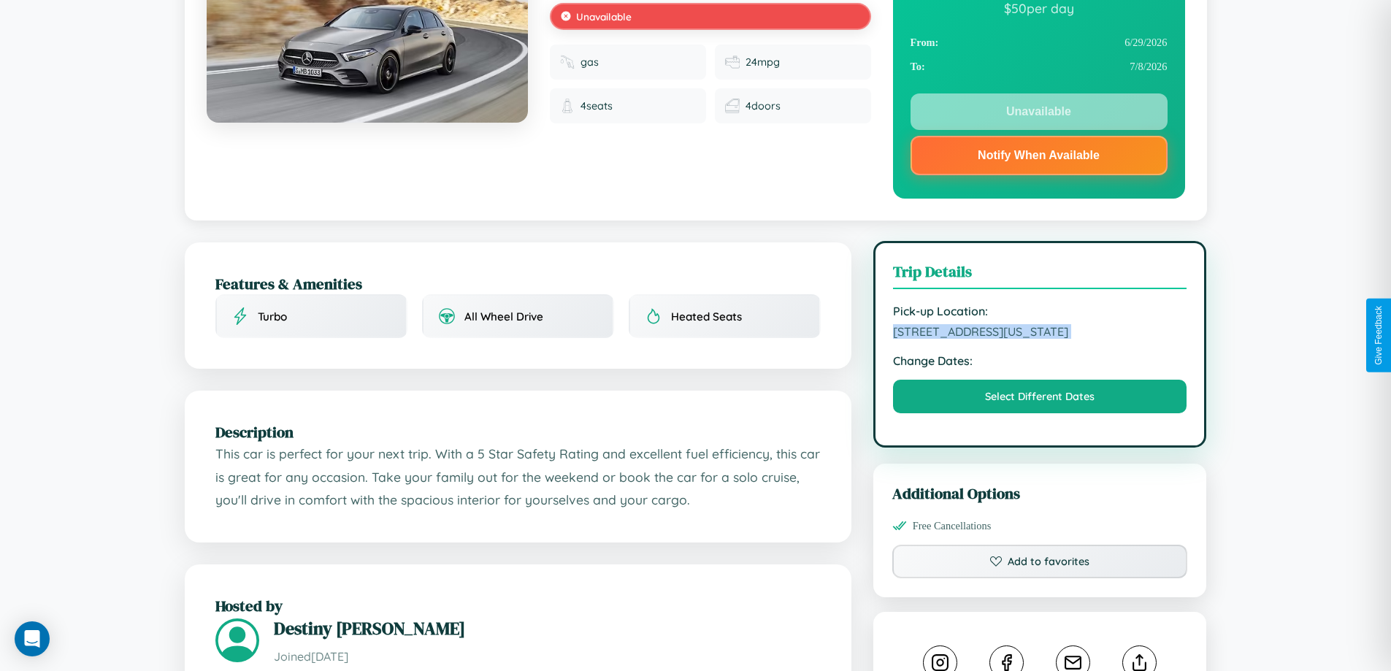
click at [1040, 334] on span "[STREET_ADDRESS][US_STATE]" at bounding box center [1040, 331] width 294 height 15
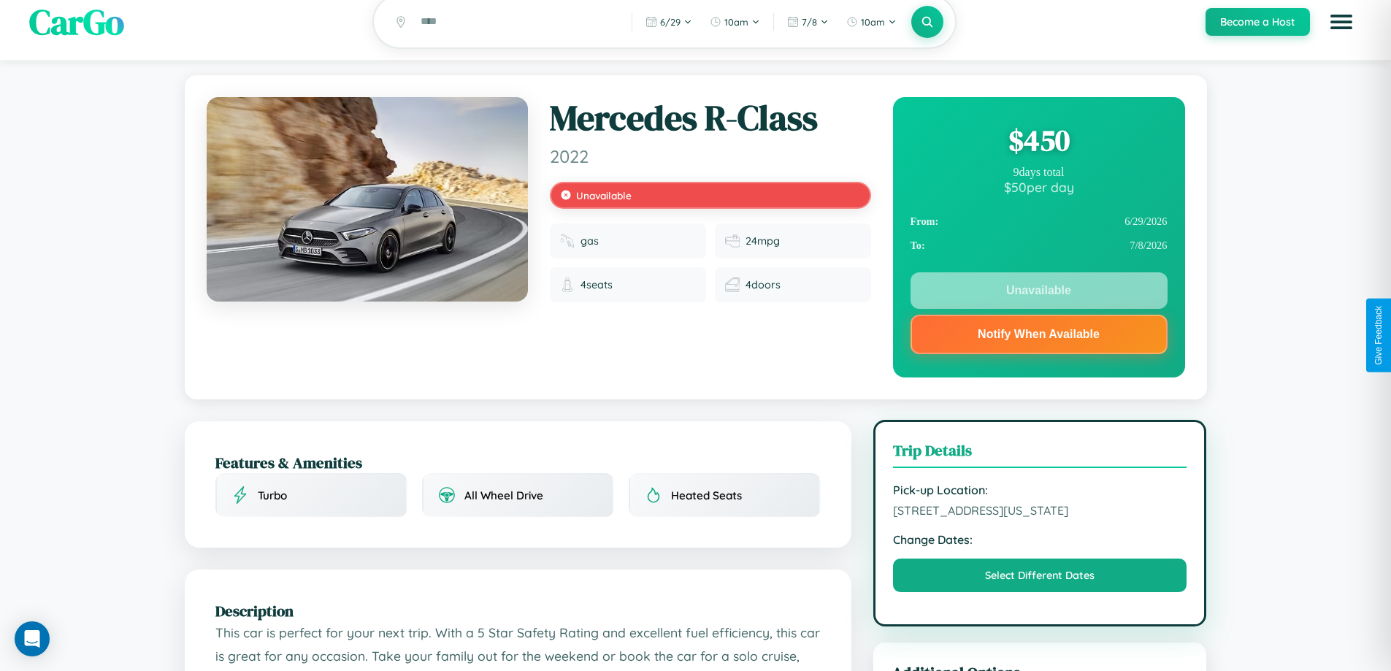
scroll to position [0, 0]
